Goal: Find specific page/section: Find specific page/section

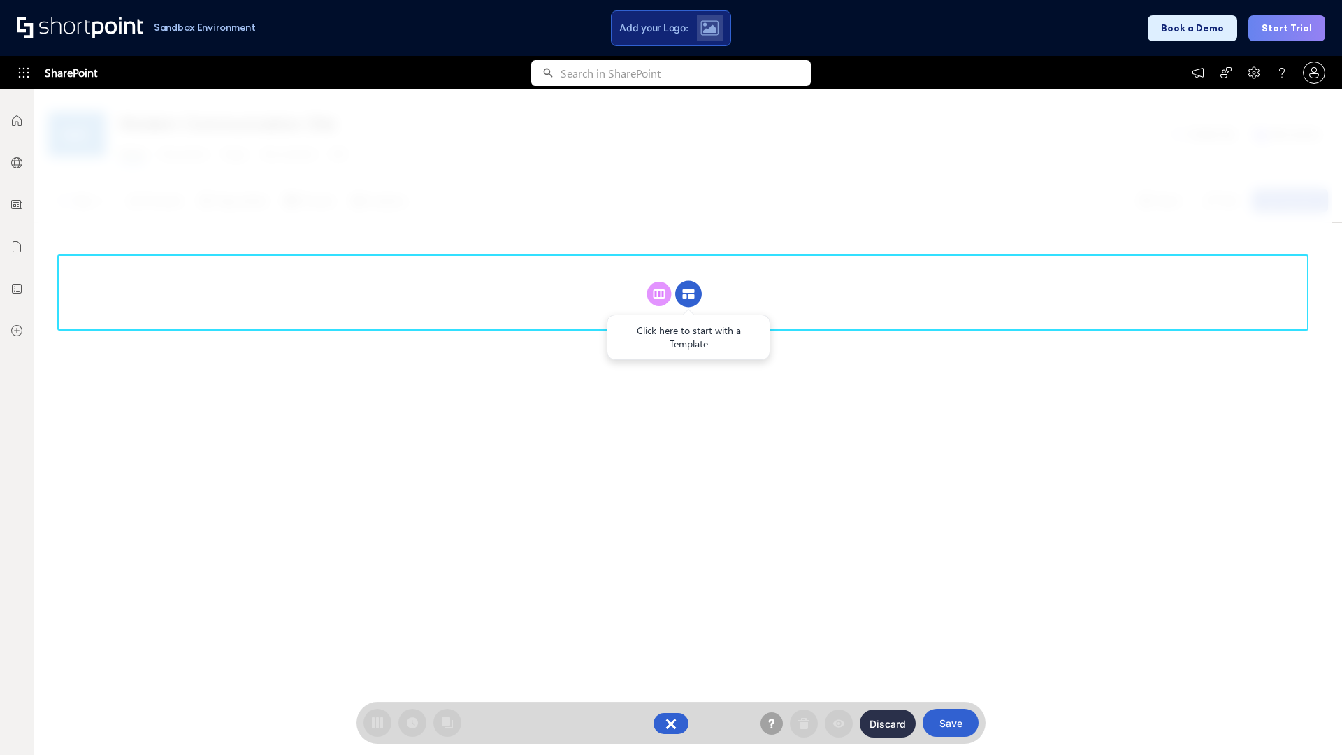
click at [688, 294] on circle at bounding box center [688, 294] width 27 height 27
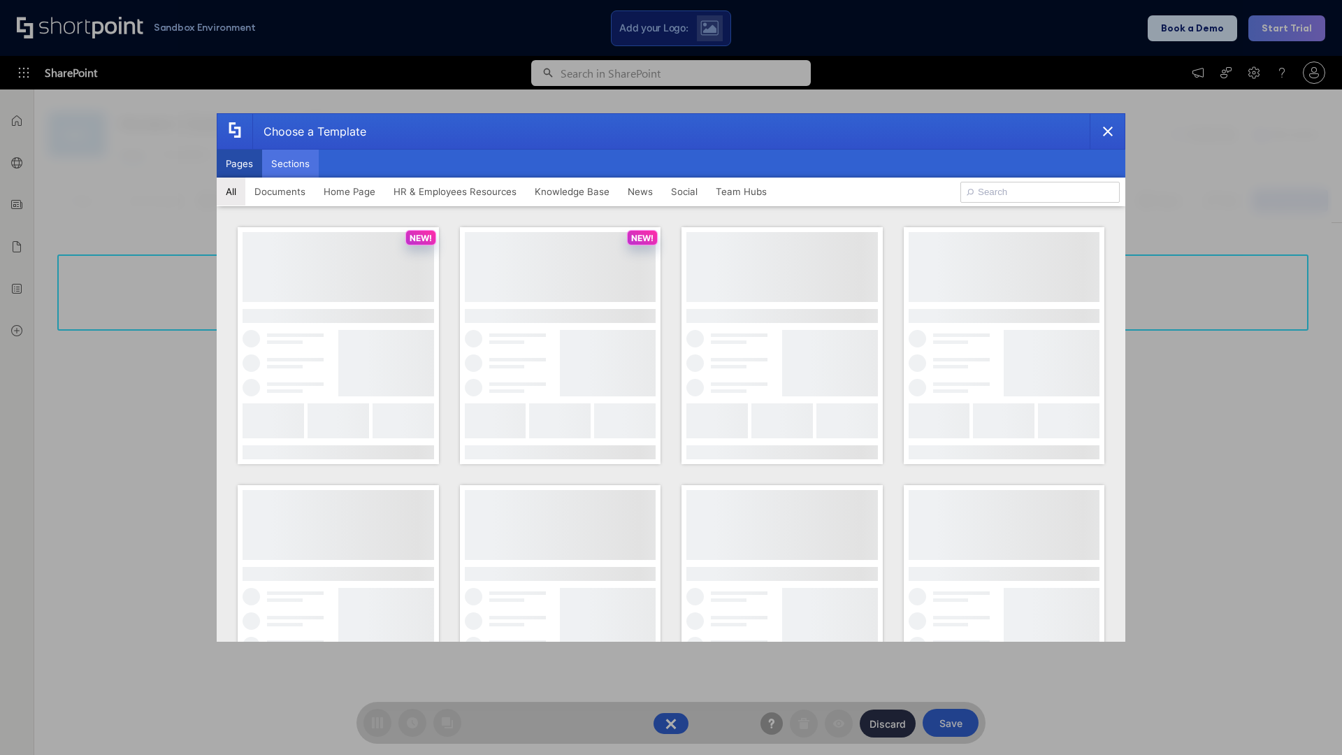
click at [290, 164] on button "Sections" at bounding box center [290, 164] width 57 height 28
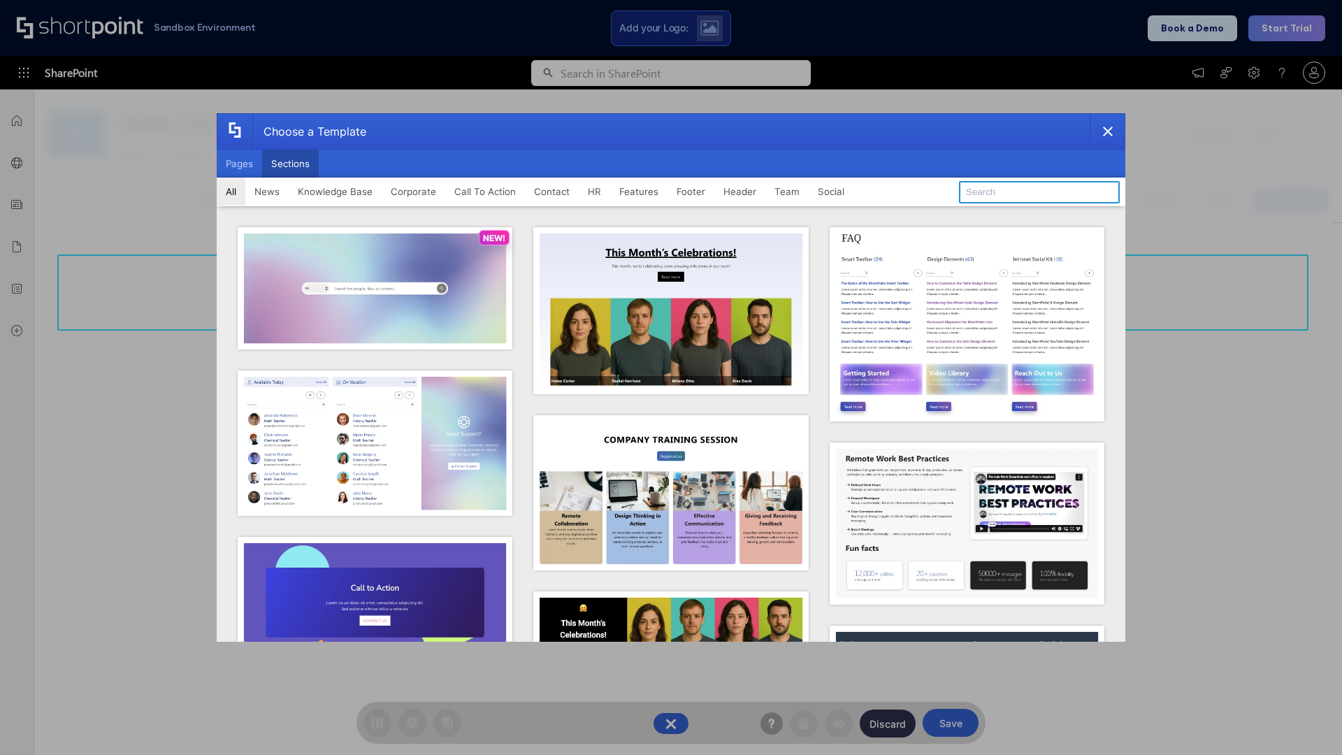
type input "FAQ 6"
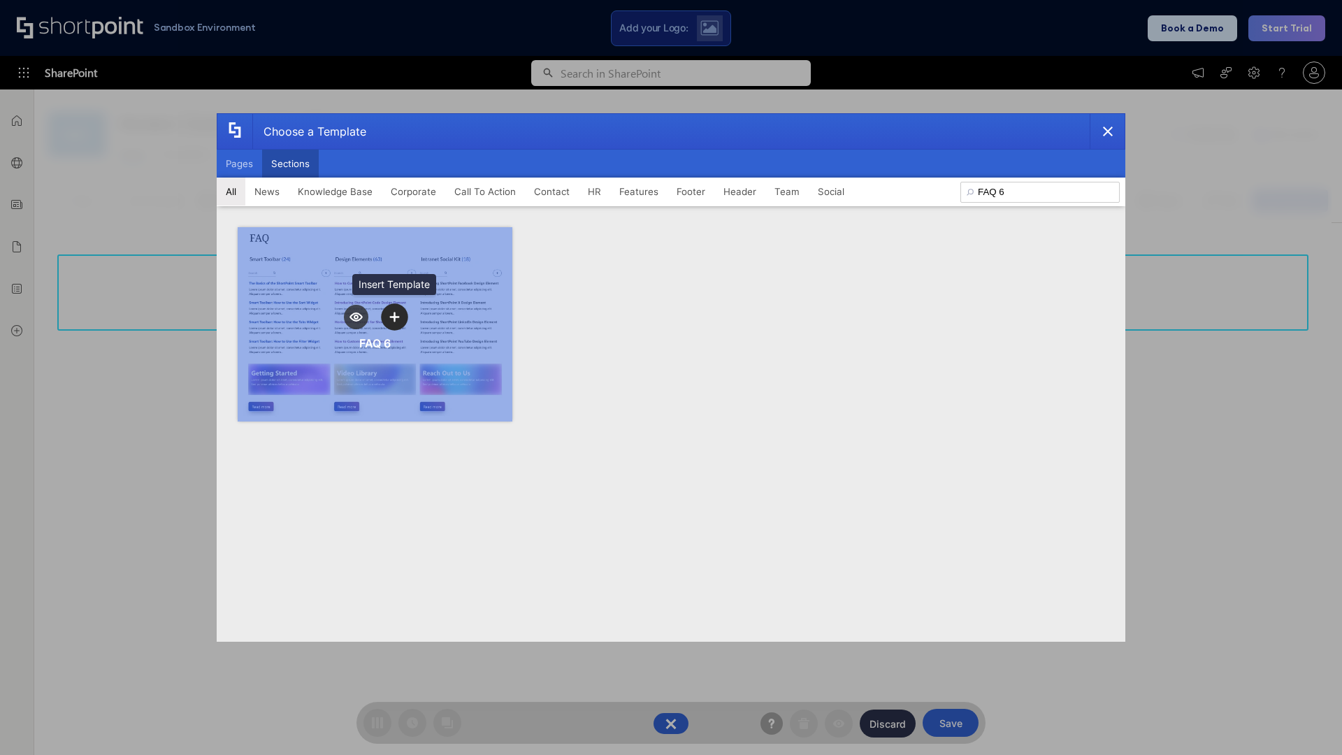
click at [394, 317] on icon "template selector" at bounding box center [394, 317] width 10 height 10
